Goal: Find contact information: Find contact information

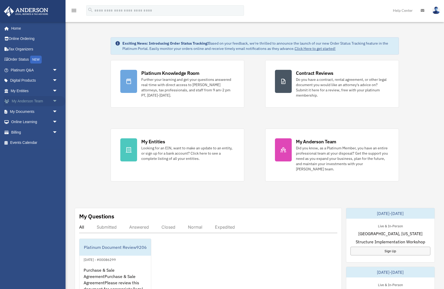
click at [54, 101] on span "arrow_drop_down" at bounding box center [57, 101] width 10 height 11
click at [45, 110] on link "My Anderson Team" at bounding box center [36, 111] width 58 height 10
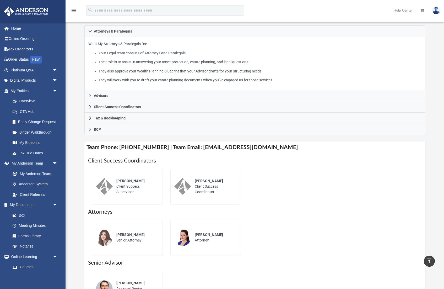
scroll to position [79, 0]
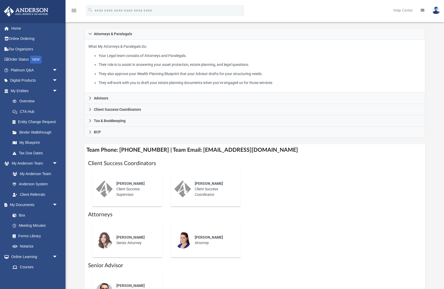
click at [215, 193] on div "[PERSON_NAME] Client Success Coordinator" at bounding box center [214, 189] width 46 height 24
click at [128, 189] on div "[PERSON_NAME] Client Success Supervisor" at bounding box center [136, 189] width 46 height 24
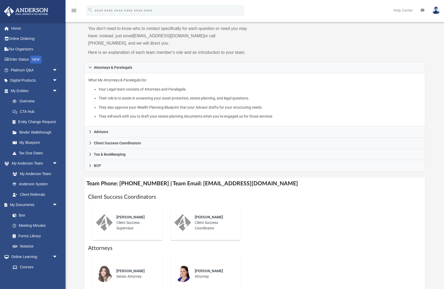
scroll to position [47, 0]
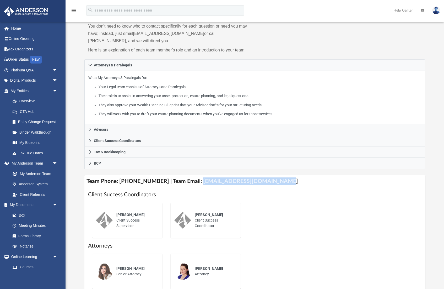
drag, startPoint x: 192, startPoint y: 183, endPoint x: 270, endPoint y: 178, distance: 78.0
click at [270, 178] on h4 "Team Phone: [PHONE_NUMBER] | Team Email: [EMAIL_ADDRESS][DOMAIN_NAME]" at bounding box center [254, 181] width 341 height 12
copy h4 "[EMAIL_ADDRESS][DOMAIN_NAME]"
